Goal: Transaction & Acquisition: Book appointment/travel/reservation

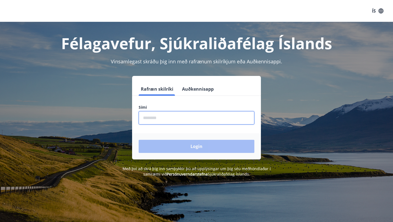
click at [192, 120] on input "phone" at bounding box center [197, 117] width 116 height 13
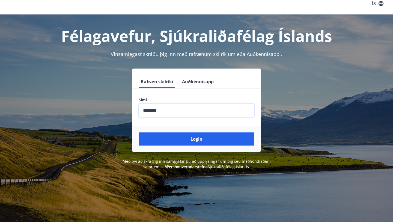
scroll to position [9, 0]
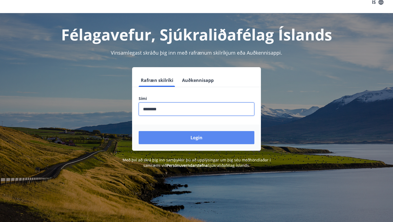
type input "********"
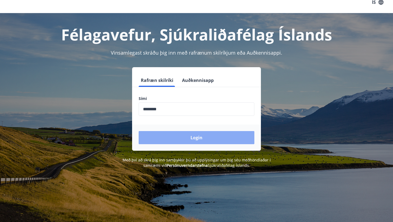
click at [186, 140] on button "Login" at bounding box center [197, 137] width 116 height 13
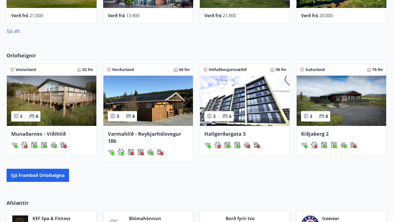
scroll to position [295, 0]
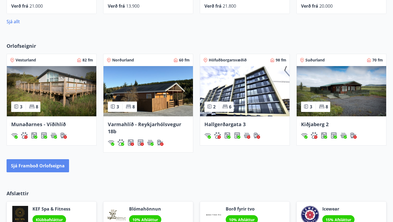
click at [51, 169] on button "Sjá framboð orlofseigna" at bounding box center [38, 165] width 63 height 13
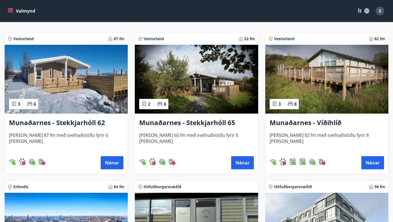
scroll to position [93, 0]
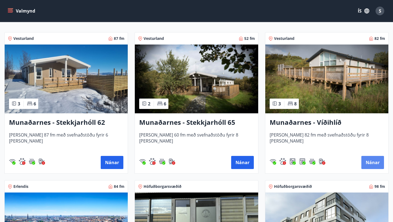
click at [370, 163] on button "Nánar" at bounding box center [373, 162] width 23 height 13
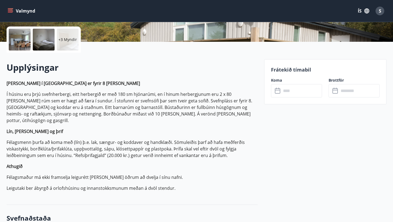
scroll to position [123, 0]
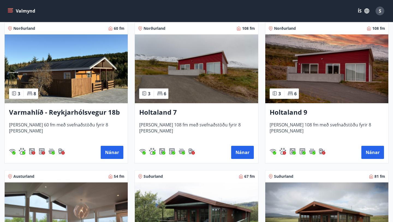
scroll to position [549, 0]
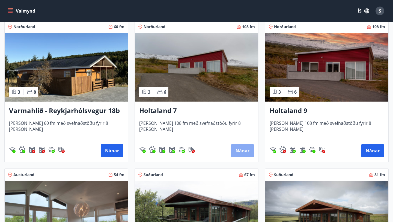
click at [241, 150] on button "Nánar" at bounding box center [242, 150] width 23 height 13
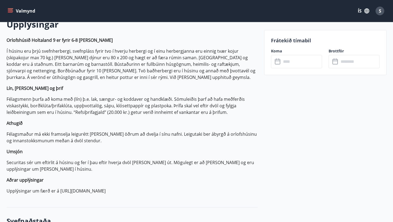
scroll to position [148, 0]
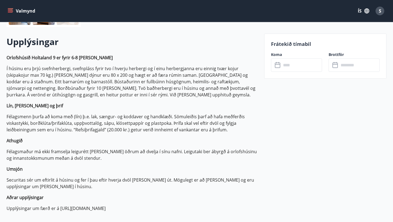
click at [279, 66] on icon at bounding box center [278, 65] width 7 height 7
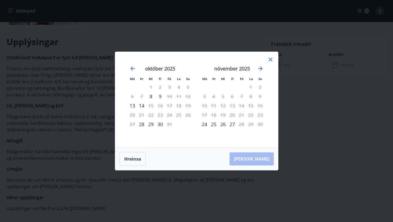
click at [271, 59] on icon at bounding box center [271, 60] width 4 height 4
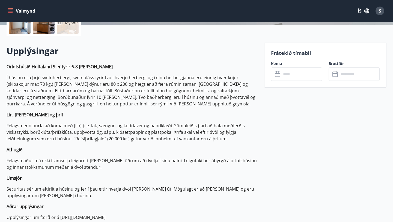
scroll to position [138, 0]
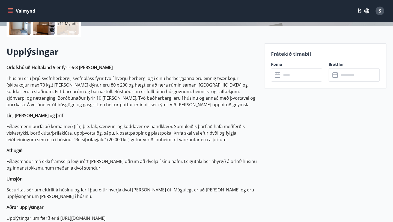
click at [278, 77] on icon at bounding box center [278, 75] width 7 height 7
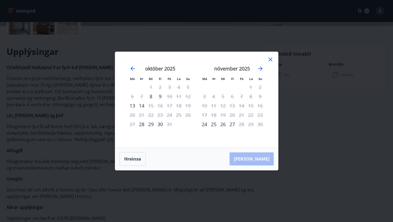
click at [272, 59] on icon at bounding box center [271, 60] width 4 height 4
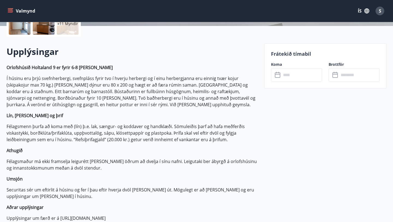
scroll to position [0, 0]
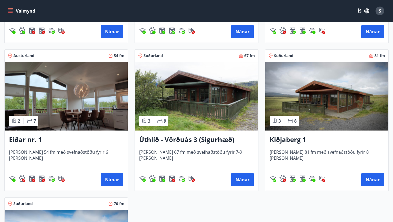
scroll to position [668, 0]
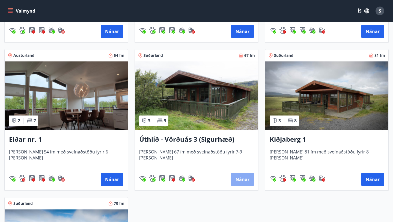
click at [246, 179] on button "Nánar" at bounding box center [242, 179] width 23 height 13
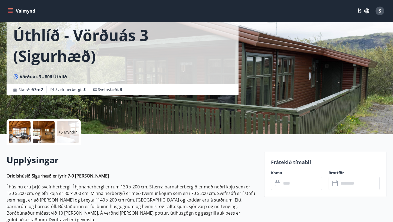
scroll to position [44, 0]
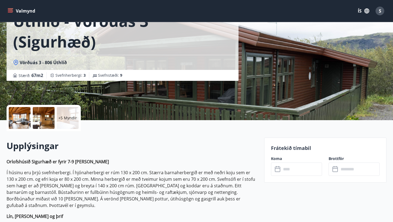
click at [279, 169] on icon at bounding box center [278, 169] width 7 height 7
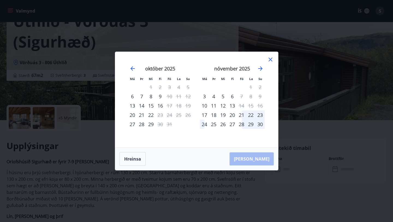
click at [272, 59] on icon at bounding box center [270, 59] width 7 height 7
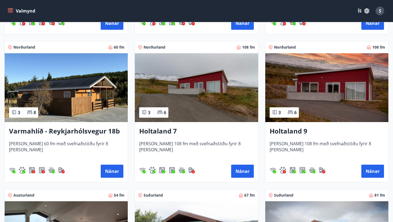
scroll to position [529, 0]
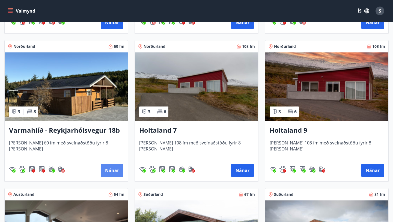
click at [114, 167] on button "Nánar" at bounding box center [112, 170] width 23 height 13
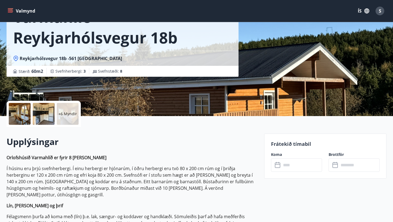
scroll to position [64, 0]
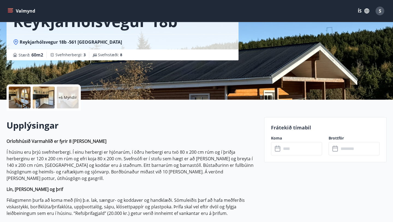
click at [281, 151] on icon at bounding box center [278, 149] width 7 height 7
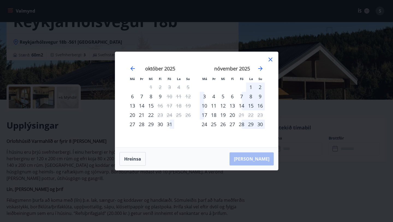
click at [270, 60] on icon at bounding box center [271, 60] width 4 height 4
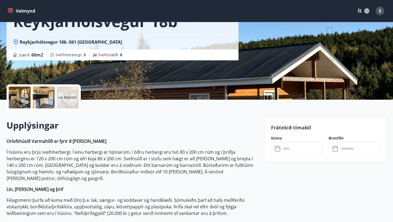
scroll to position [0, 0]
